Goal: Task Accomplishment & Management: Manage account settings

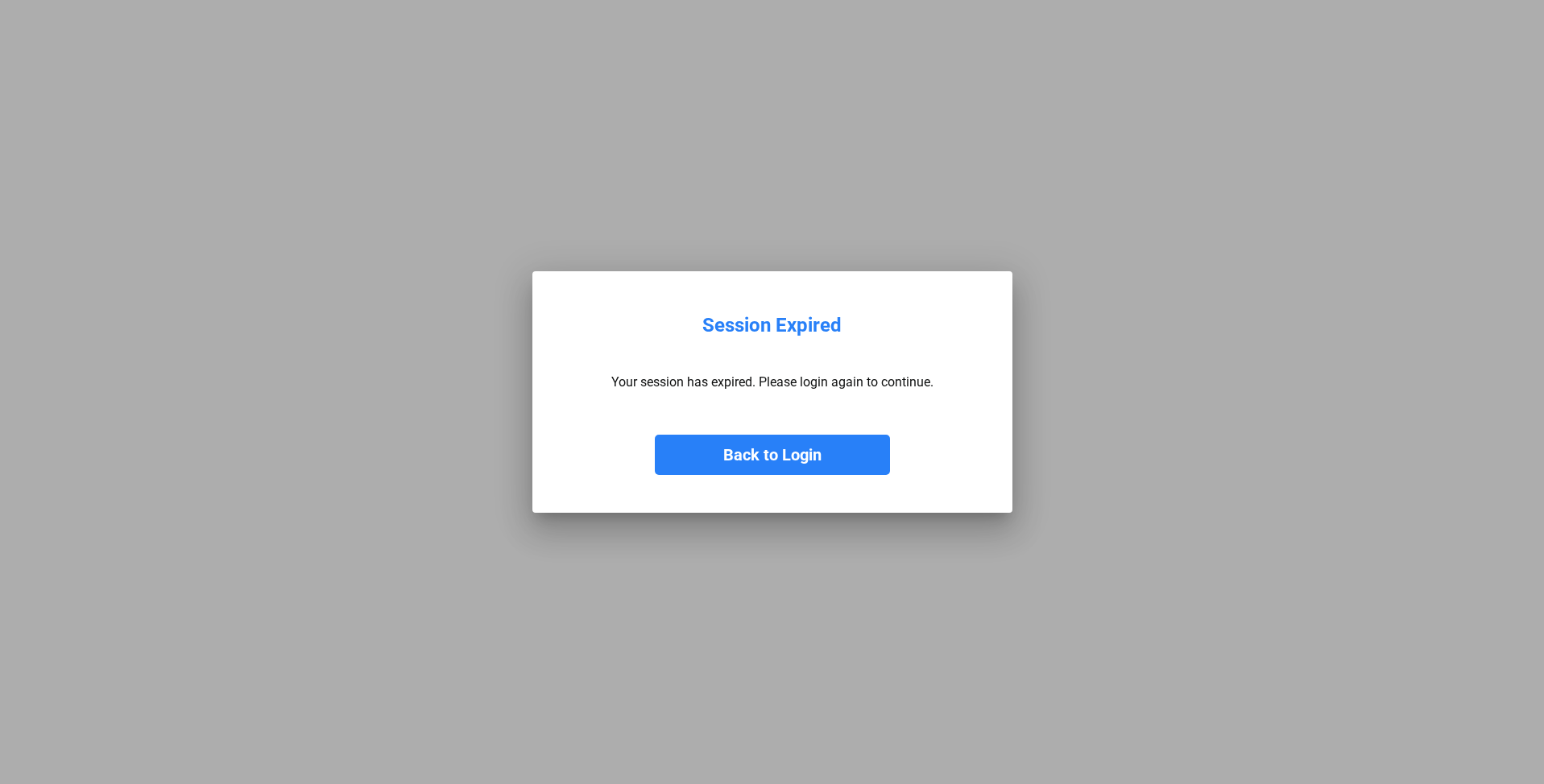
click at [816, 455] on button "Back to Login" at bounding box center [772, 455] width 235 height 41
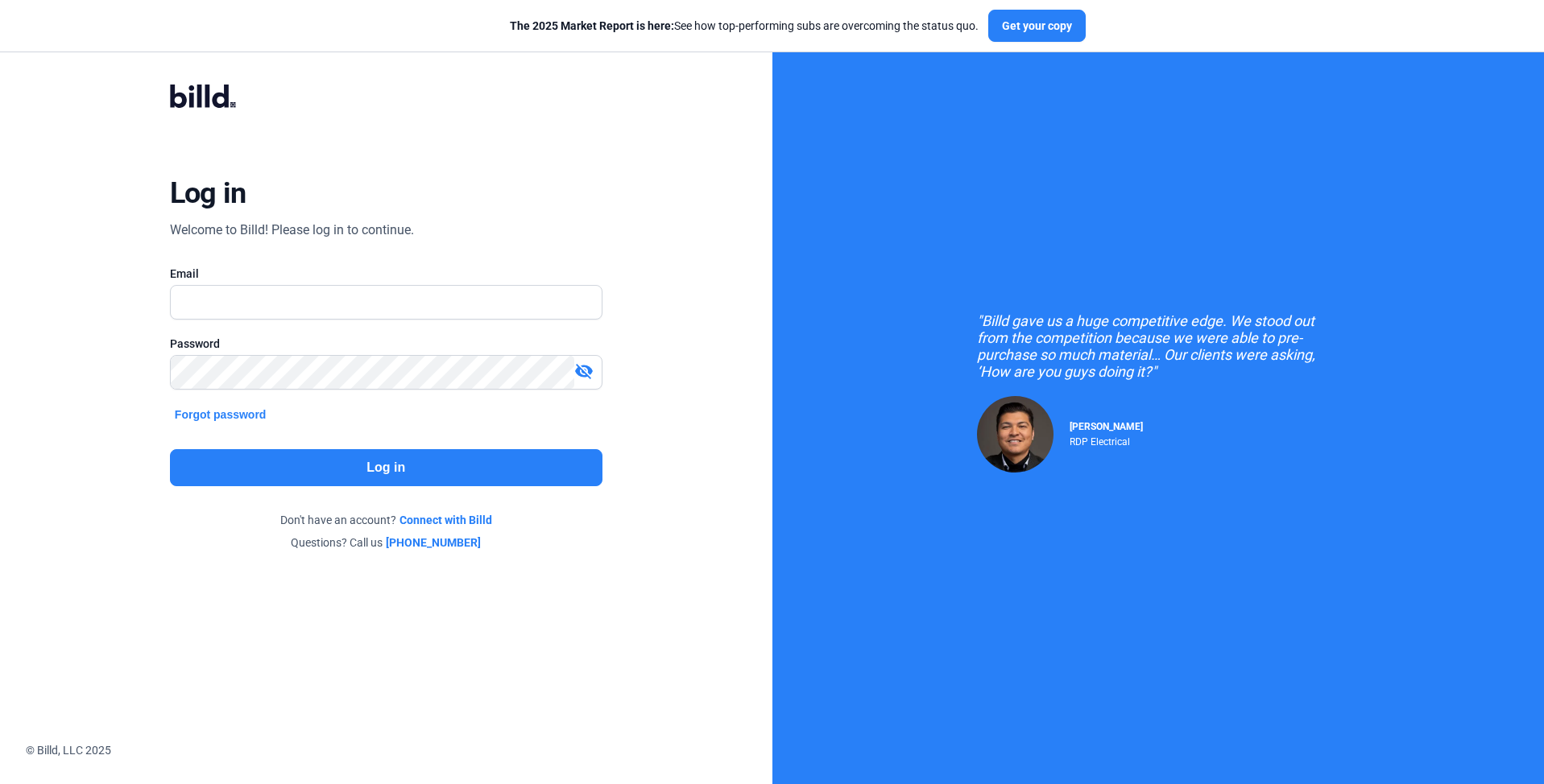
click at [442, 322] on div at bounding box center [386, 328] width 433 height 16
type input "[PERSON_NAME][EMAIL_ADDRESS][DOMAIN_NAME]"
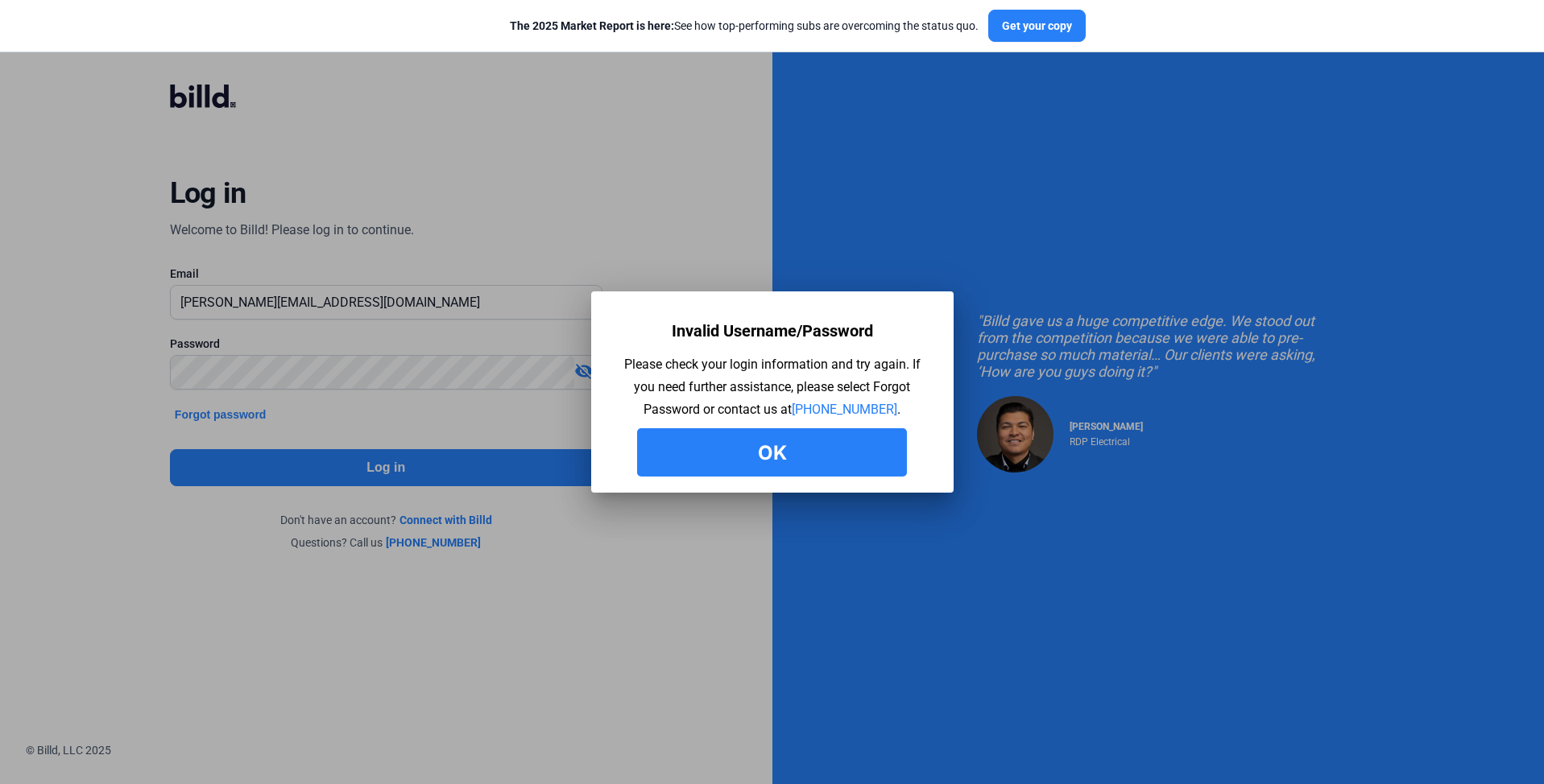
click at [826, 444] on button "Ok" at bounding box center [772, 452] width 270 height 48
click at [767, 440] on button "Ok" at bounding box center [772, 452] width 270 height 48
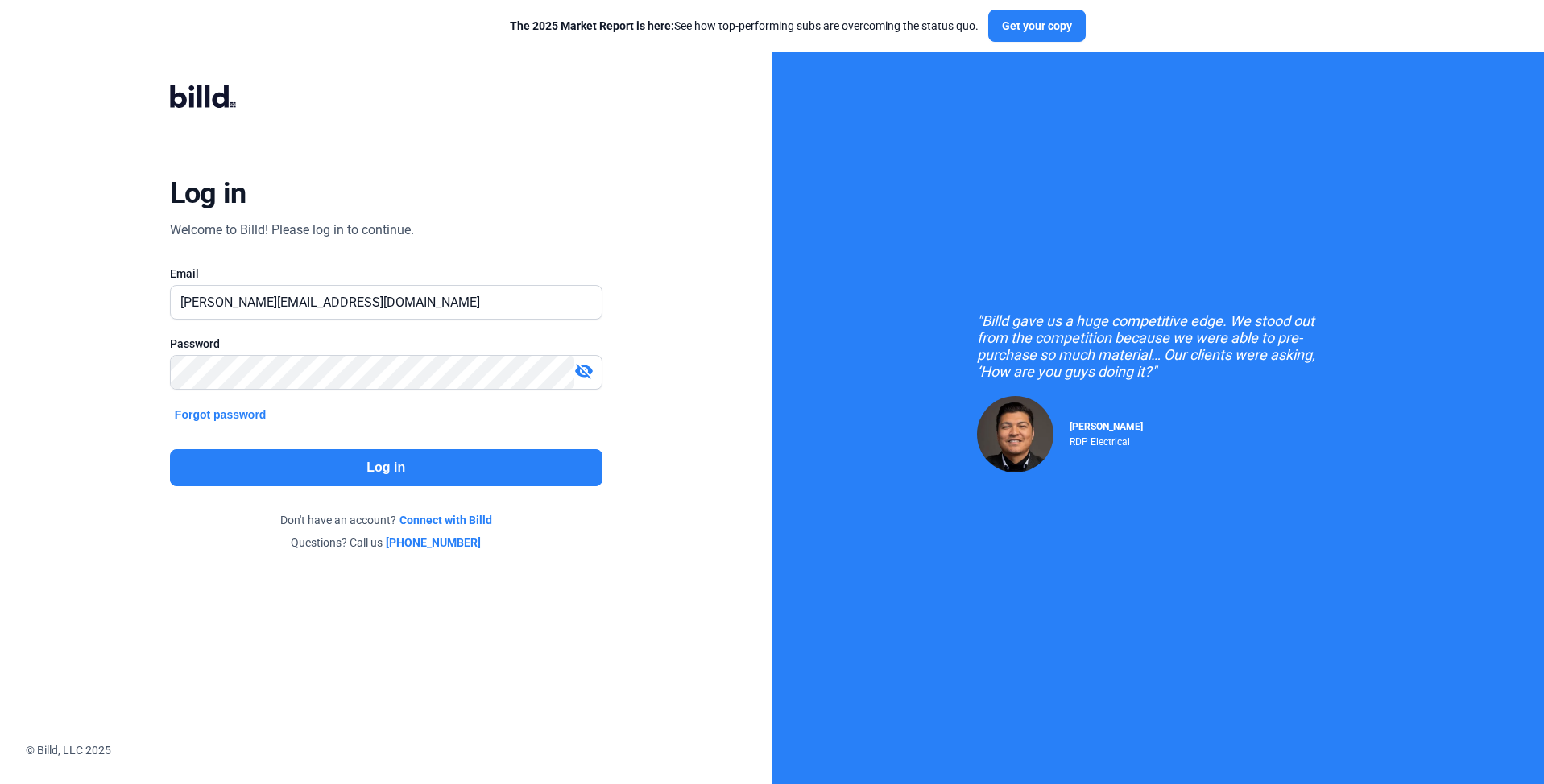
click at [577, 368] on mat-icon "visibility_off" at bounding box center [583, 371] width 19 height 19
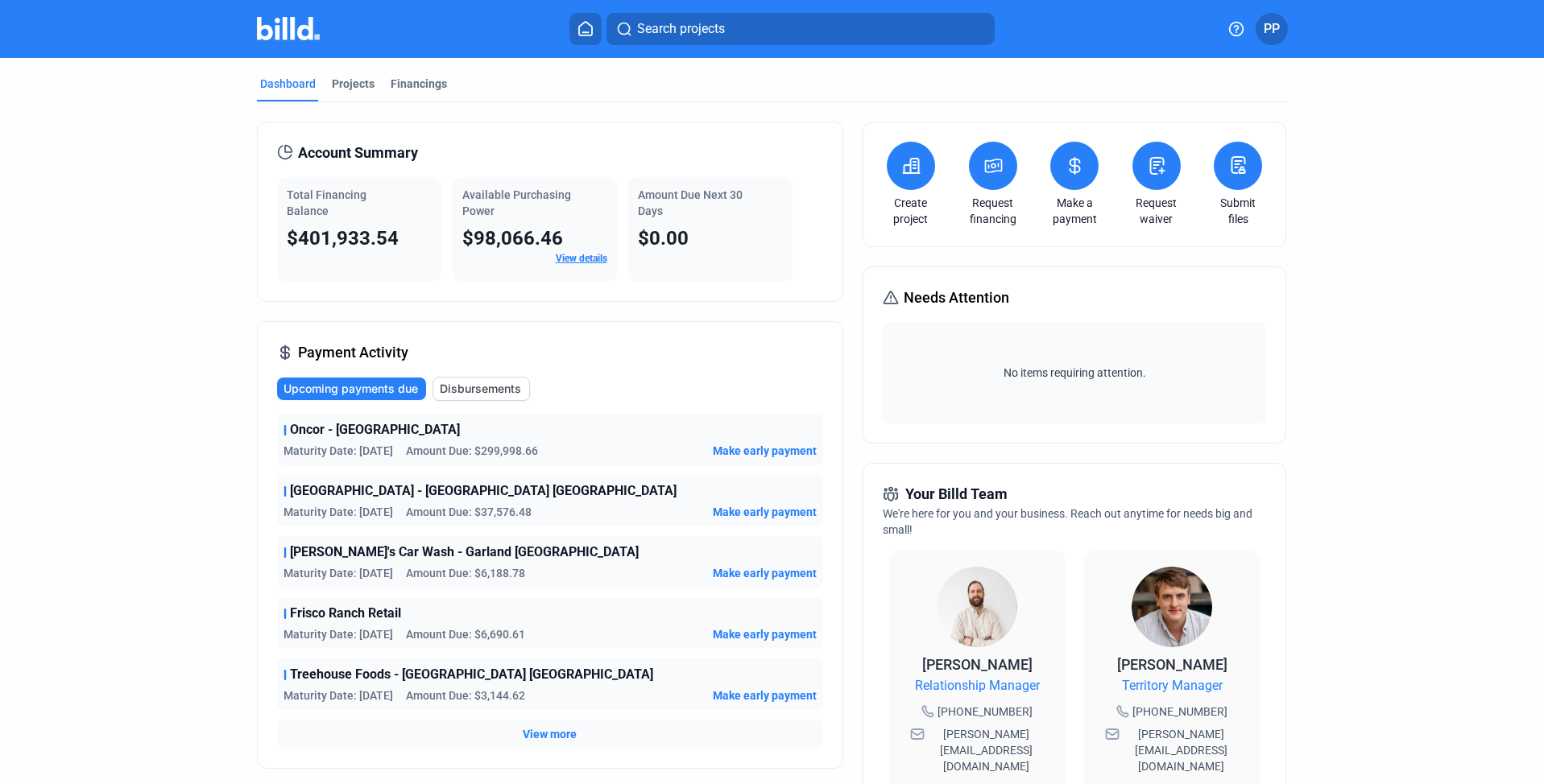
drag, startPoint x: 525, startPoint y: 212, endPoint x: 458, endPoint y: 206, distance: 67.3
click at [462, 206] on div "Available Purchasing Power" at bounding box center [534, 203] width 145 height 33
drag, startPoint x: 462, startPoint y: 230, endPoint x: 562, endPoint y: 237, distance: 100.2
click at [562, 237] on div "$98,066.46" at bounding box center [534, 238] width 145 height 26
click at [692, 260] on div "Amount Due Next 30 Days $0.00" at bounding box center [710, 229] width 164 height 105
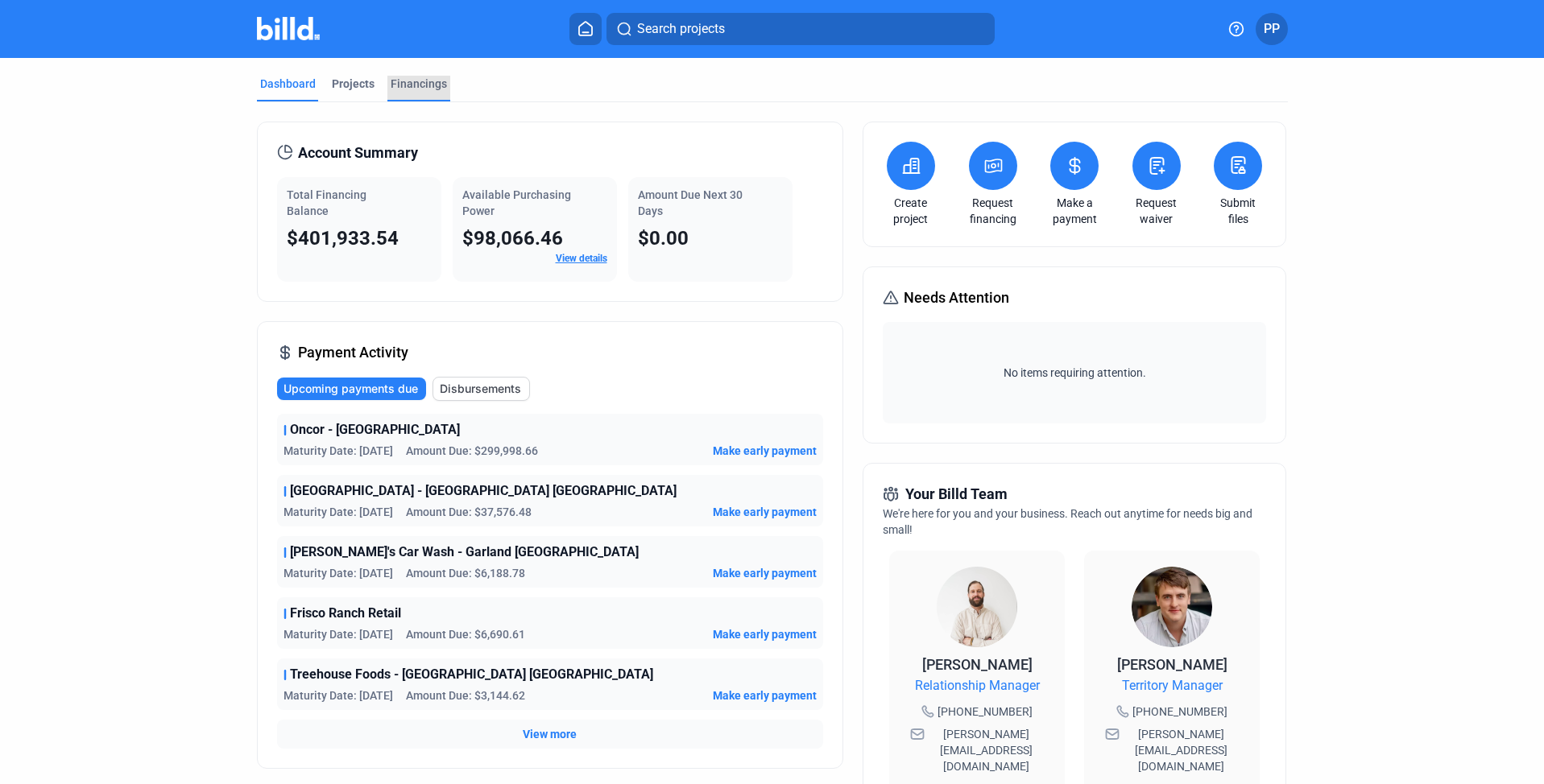
click at [415, 89] on div "Financings" at bounding box center [419, 84] width 56 height 16
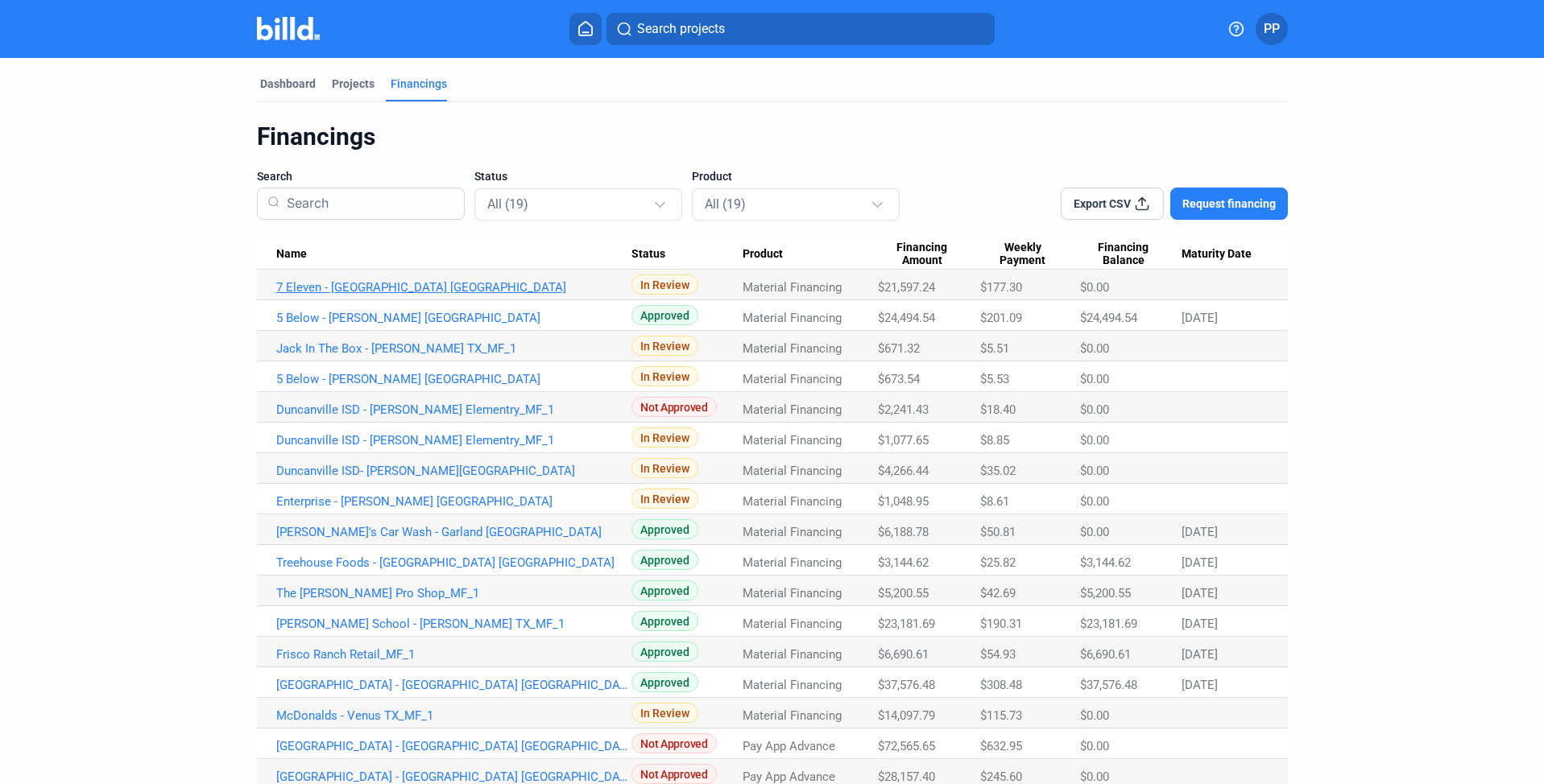
scroll to position [107, 0]
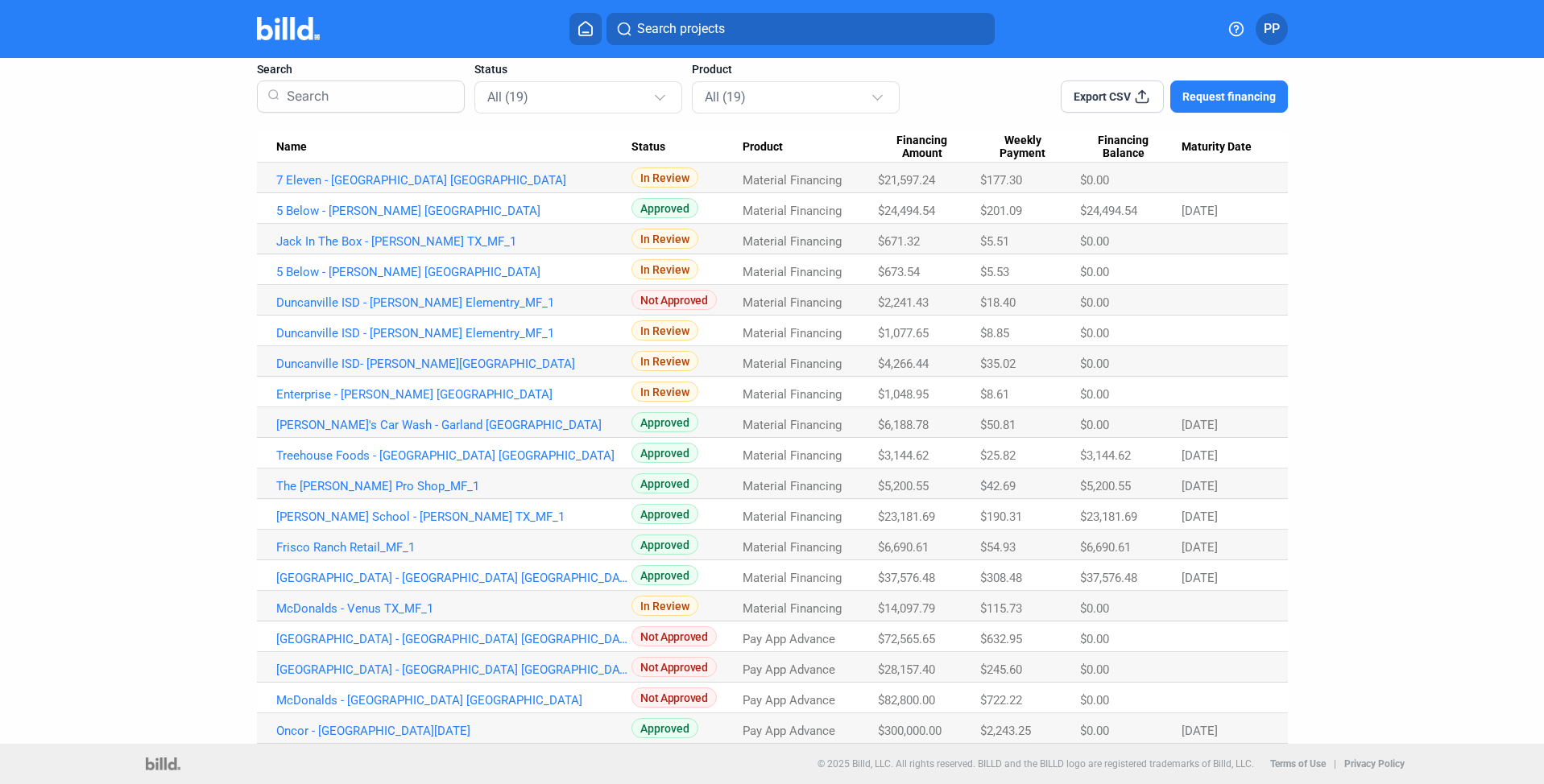
click at [278, 31] on img at bounding box center [288, 28] width 63 height 23
